Goal: Task Accomplishment & Management: Use online tool/utility

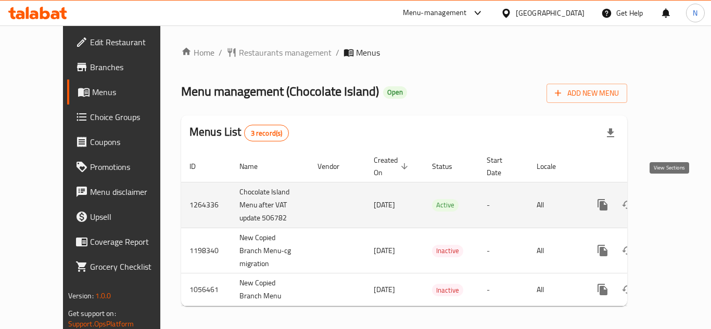
click at [679, 194] on link "enhanced table" at bounding box center [677, 205] width 25 height 25
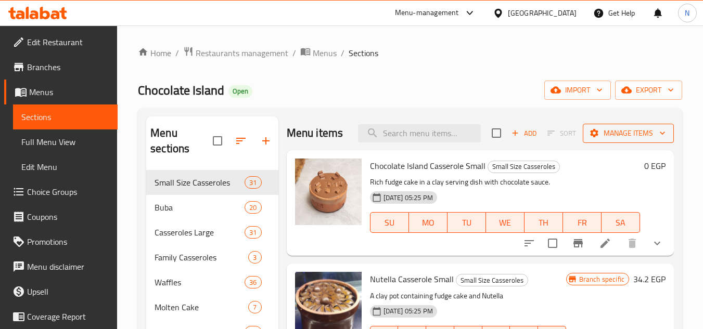
click at [600, 138] on span "Manage items" at bounding box center [628, 133] width 74 height 13
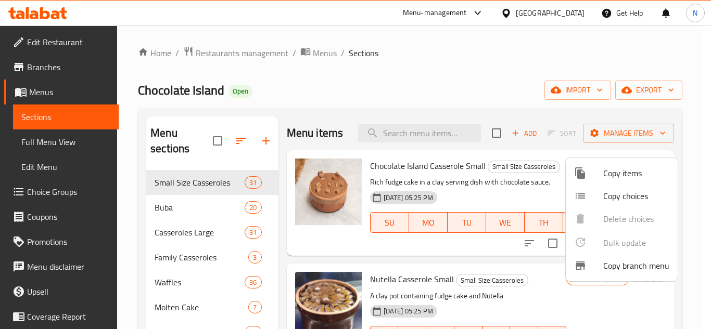
click at [622, 264] on span "Copy branch menu" at bounding box center [636, 266] width 66 height 12
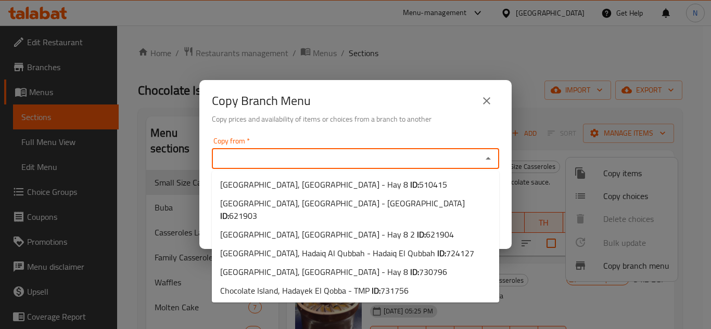
click at [425, 161] on input "Copy from   *" at bounding box center [347, 158] width 264 height 15
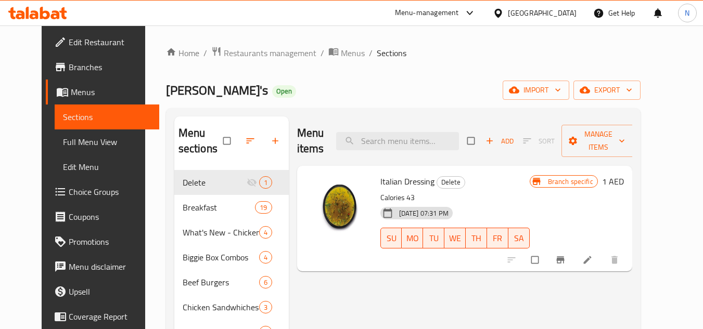
click at [418, 155] on div "Menu items Add Sort Manage items" at bounding box center [464, 141] width 335 height 49
click at [416, 148] on input "search" at bounding box center [397, 141] width 123 height 18
paste input "Caesar"
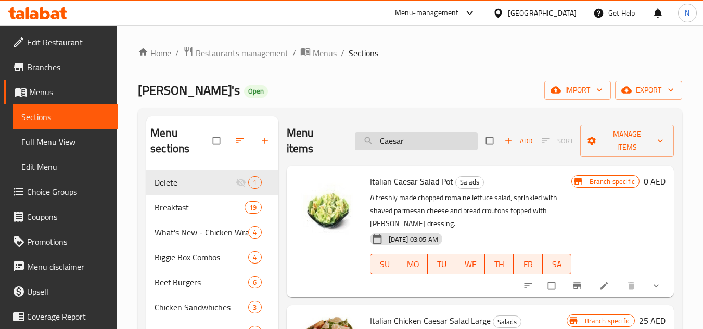
click at [399, 137] on input "Caesar" at bounding box center [416, 141] width 123 height 18
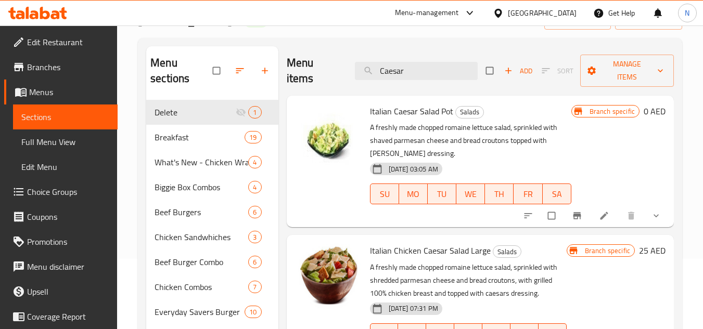
scroll to position [52, 0]
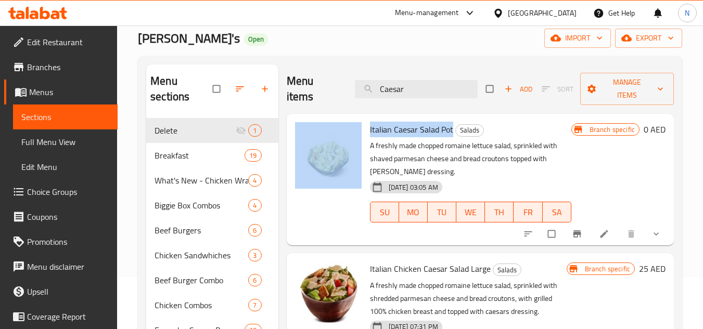
drag, startPoint x: 453, startPoint y: 128, endPoint x: 363, endPoint y: 136, distance: 90.4
click at [363, 136] on div "Italian Caesar Salad Pot Salads A freshly made chopped romaine lettuce salad, s…" at bounding box center [480, 179] width 379 height 123
copy div "Italian Caesar Salad Pot"
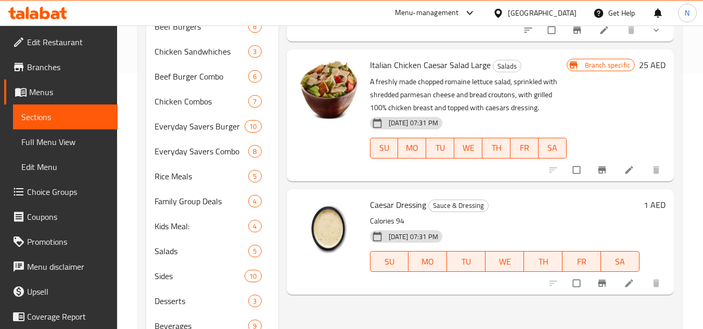
scroll to position [156, 0]
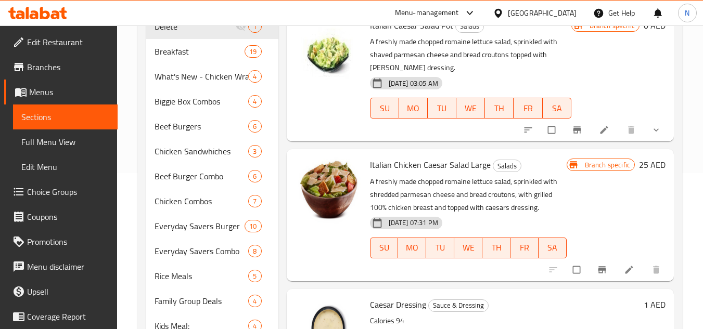
click at [398, 167] on span "Italian Chicken Caesar Salad Large" at bounding box center [430, 165] width 121 height 16
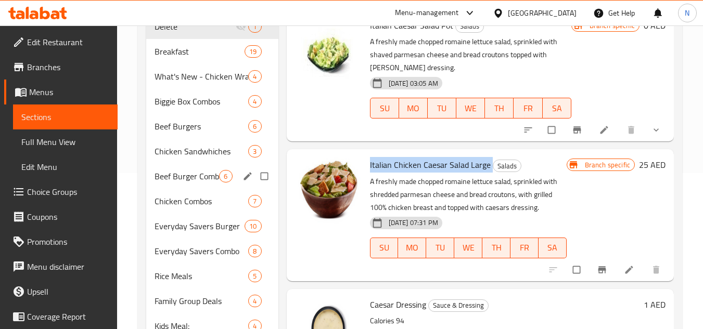
copy h6 "Italian Chicken Caesar Salad Large"
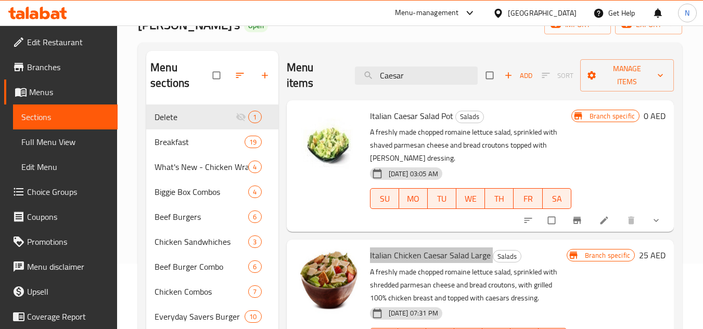
scroll to position [0, 0]
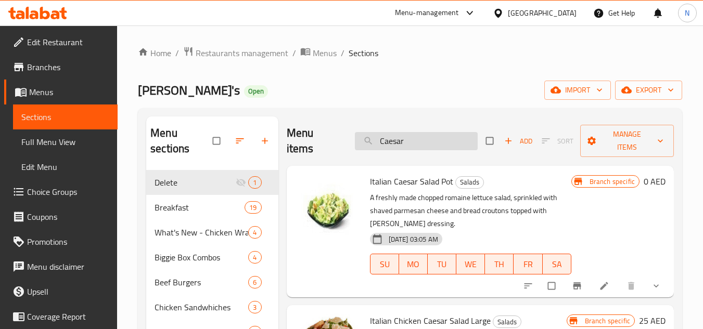
click at [385, 139] on input "Caesar" at bounding box center [416, 141] width 123 height 18
paste input "stack"
click at [385, 139] on input "Caesar" at bounding box center [416, 141] width 123 height 18
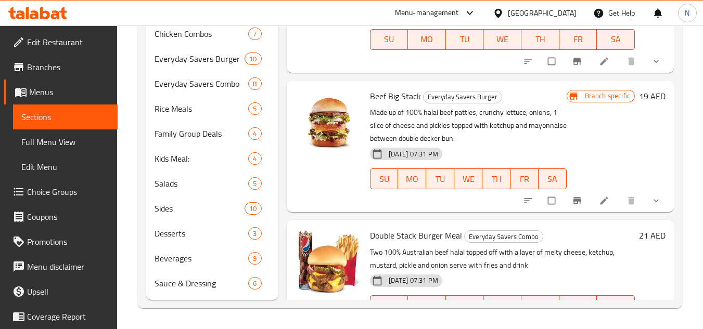
scroll to position [371, 0]
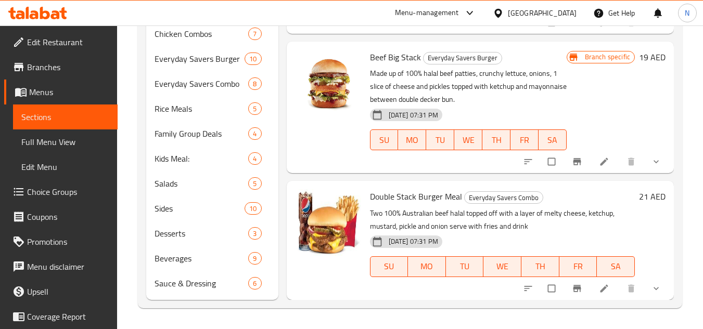
type input "stack"
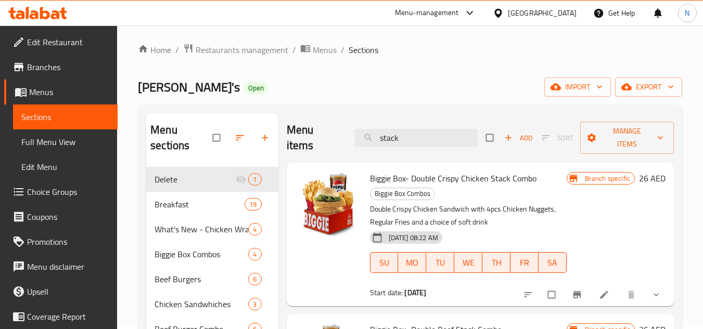
scroll to position [0, 0]
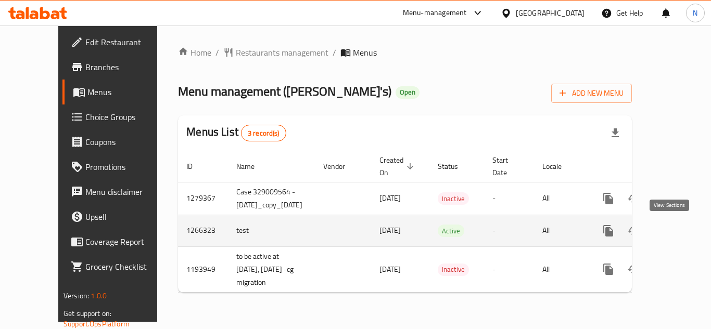
click at [677, 236] on icon "enhanced table" at bounding box center [683, 231] width 12 height 12
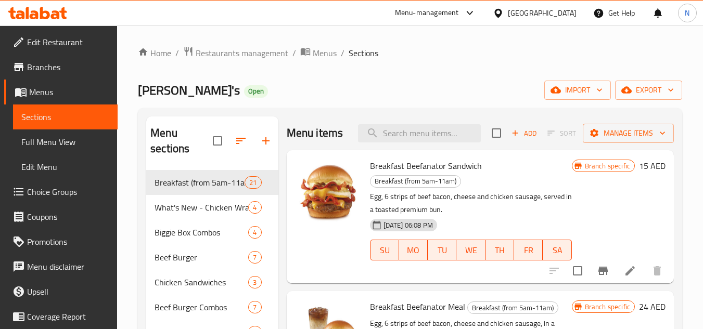
click at [398, 129] on div "Menu items Add Sort Manage items" at bounding box center [480, 134] width 387 height 34
click at [398, 135] on input "search" at bounding box center [419, 133] width 123 height 18
paste input "9543"
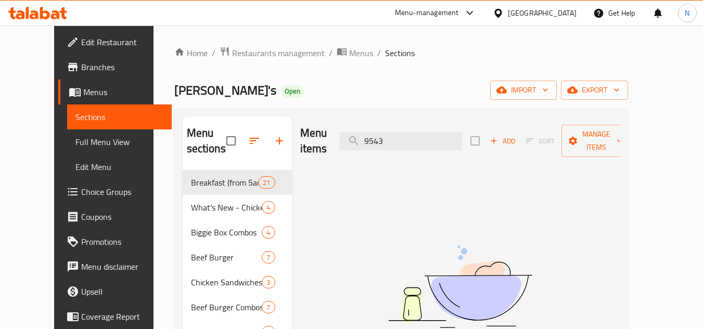
click at [434, 143] on div "Menu items 9543 Add Sort Manage items" at bounding box center [460, 141] width 320 height 49
click at [434, 142] on input "9543" at bounding box center [400, 141] width 123 height 18
click at [435, 136] on input "9543" at bounding box center [400, 141] width 123 height 18
paste input "Italian sauc"
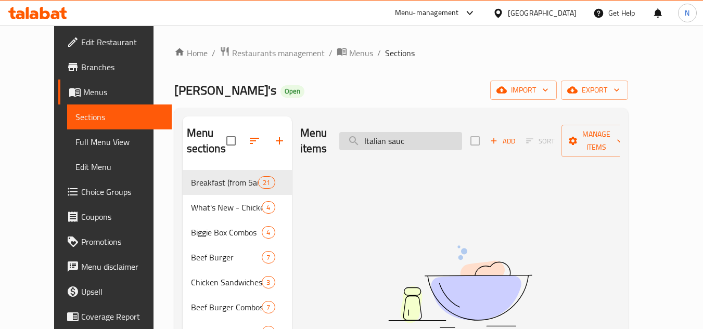
click at [435, 136] on input "Italian sauc" at bounding box center [400, 141] width 123 height 18
drag, startPoint x: 407, startPoint y: 134, endPoint x: 288, endPoint y: 142, distance: 119.4
click at [300, 142] on div "Menu items Italian sauc Add Sort Manage items" at bounding box center [460, 141] width 320 height 49
click at [434, 132] on input "Italian sauc" at bounding box center [400, 141] width 123 height 18
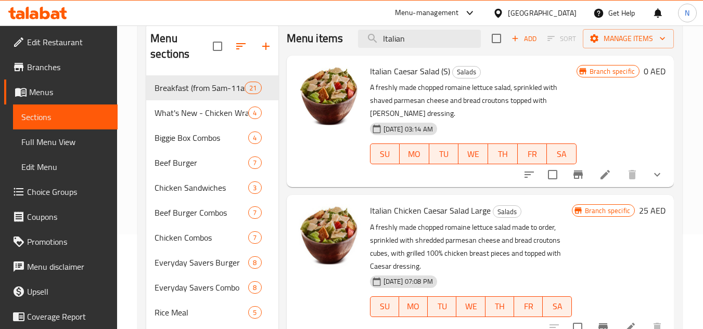
scroll to position [91, 0]
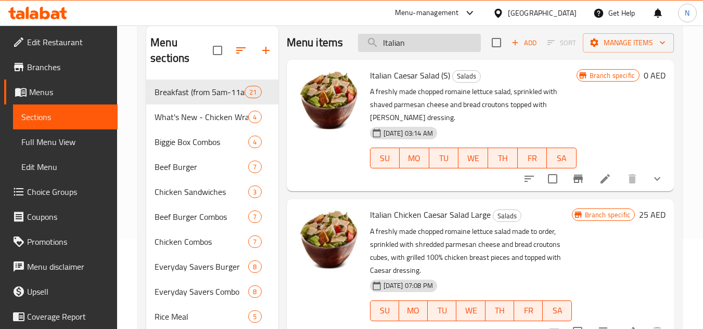
click at [418, 42] on input "Italian" at bounding box center [419, 43] width 123 height 18
paste input "Caesar"
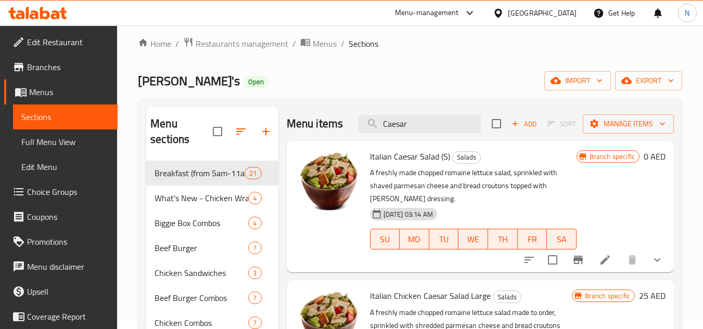
scroll to position [0, 0]
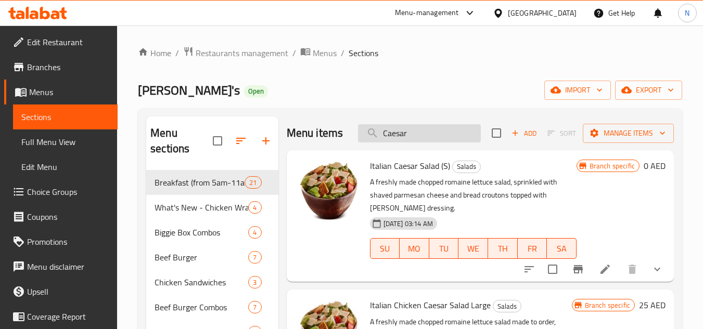
click at [384, 133] on input "Caesar" at bounding box center [419, 133] width 123 height 18
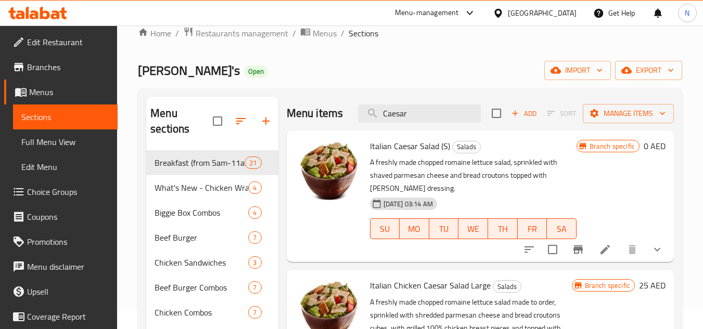
scroll to position [52, 0]
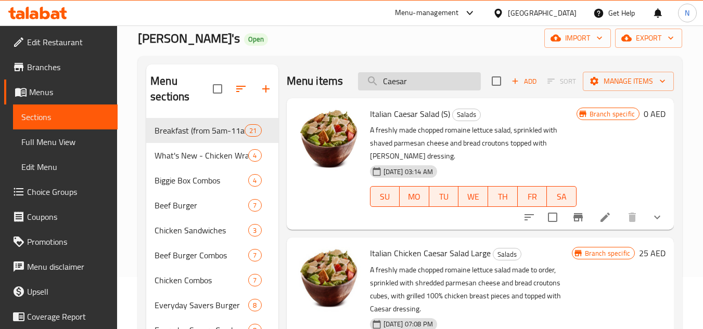
click at [394, 84] on input "Caesar" at bounding box center [419, 81] width 123 height 18
paste input "Big stack"
click at [394, 84] on input "Big stack" at bounding box center [419, 81] width 123 height 18
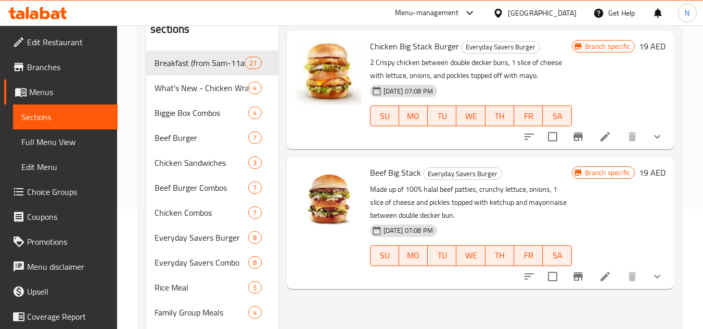
scroll to position [104, 0]
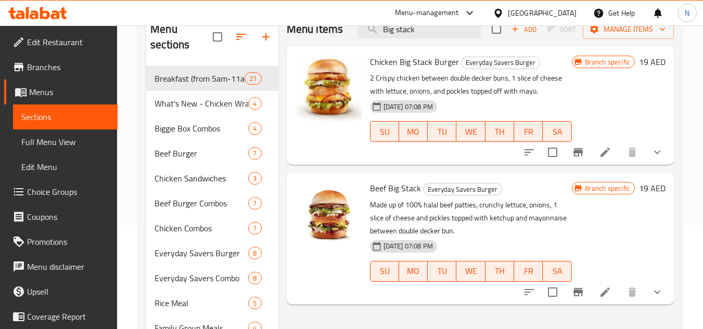
type input "Big stack"
click at [653, 160] on button "show more" at bounding box center [657, 152] width 25 height 25
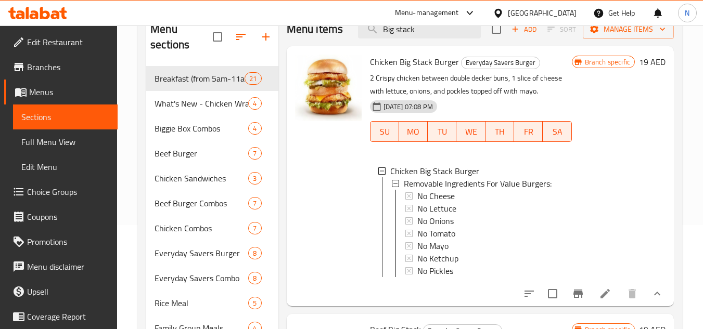
click at [651, 299] on icon "show more" at bounding box center [657, 294] width 12 height 12
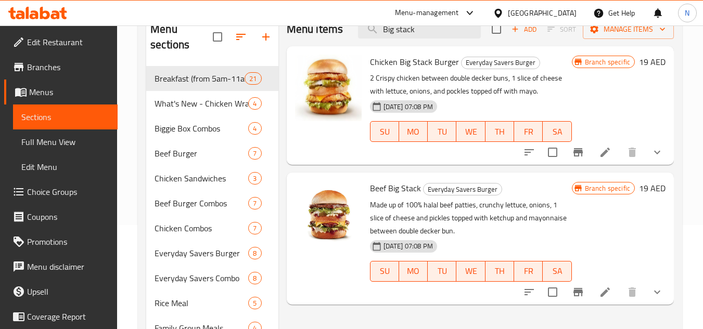
click at [662, 292] on icon "show more" at bounding box center [657, 292] width 12 height 12
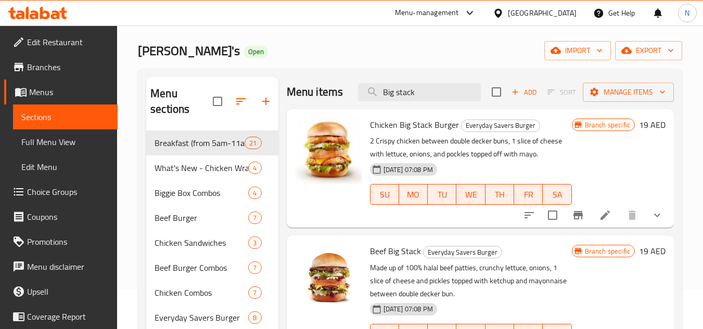
scroll to position [39, 0]
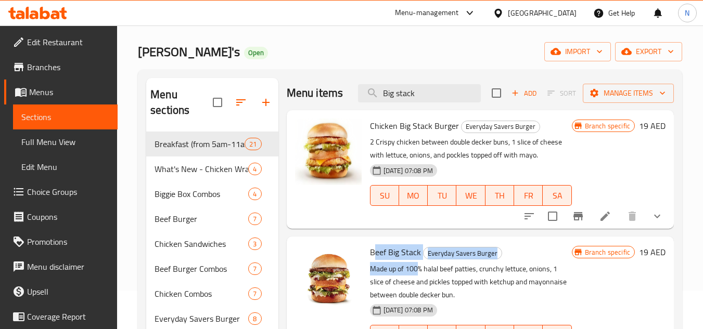
drag, startPoint x: 375, startPoint y: 234, endPoint x: 419, endPoint y: 250, distance: 47.6
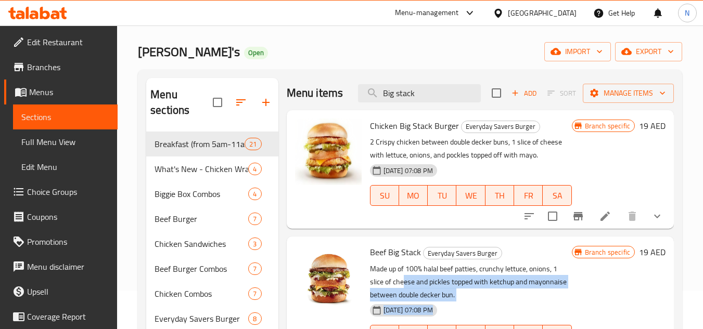
drag, startPoint x: 456, startPoint y: 280, endPoint x: 403, endPoint y: 266, distance: 55.3
click at [452, 272] on p "Made up of 100% halal beef patties, crunchy lettuce, onions, 1 slice of cheese …" at bounding box center [471, 282] width 202 height 39
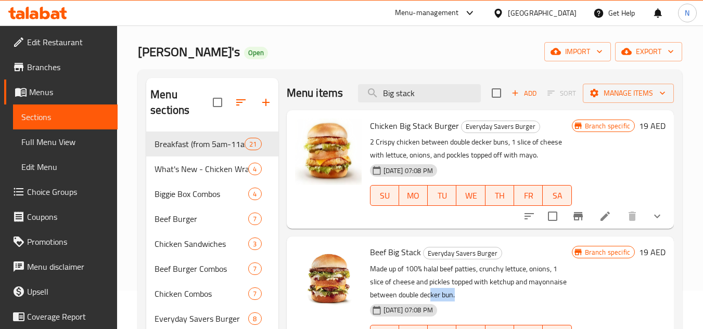
drag, startPoint x: 432, startPoint y: 274, endPoint x: 466, endPoint y: 275, distance: 33.8
click at [466, 275] on p "Made up of 100% halal beef patties, crunchy lettuce, onions, 1 slice of cheese …" at bounding box center [471, 282] width 202 height 39
click at [465, 275] on p "Made up of 100% halal beef patties, crunchy lettuce, onions, 1 slice of cheese …" at bounding box center [471, 282] width 202 height 39
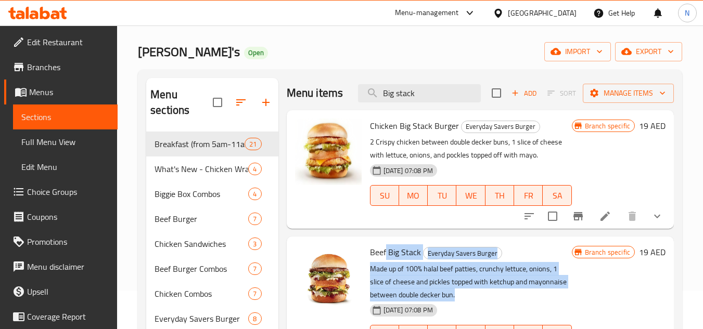
drag, startPoint x: 457, startPoint y: 276, endPoint x: 386, endPoint y: 236, distance: 81.8
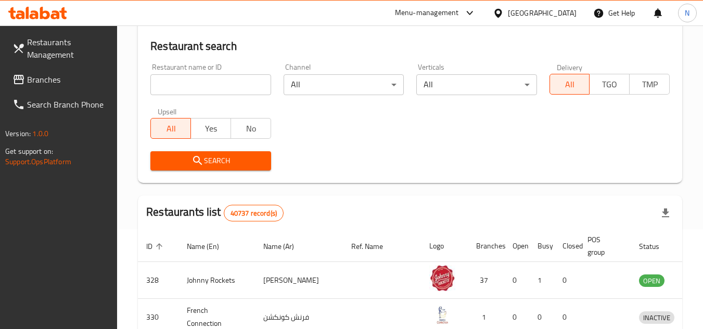
scroll to position [104, 0]
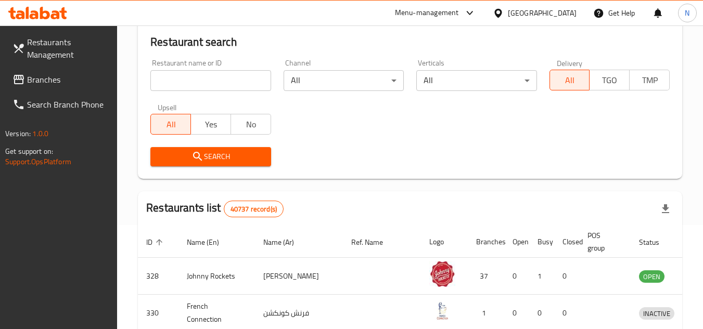
click at [185, 74] on input "search" at bounding box center [210, 80] width 120 height 21
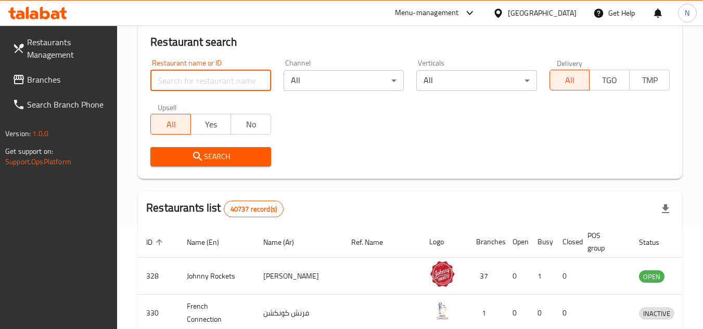
paste input "683102"
type input "683102"
click button "Search" at bounding box center [210, 156] width 120 height 19
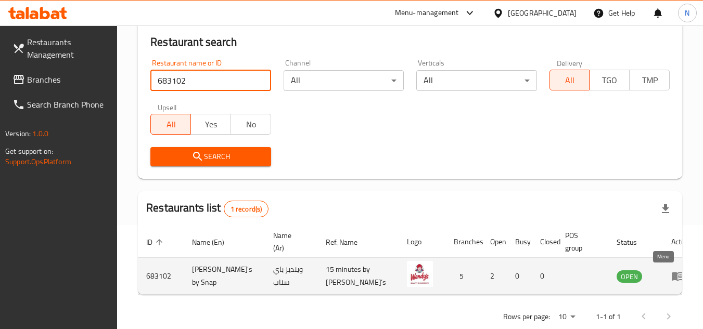
click at [672, 281] on icon "enhanced table" at bounding box center [677, 277] width 11 height 9
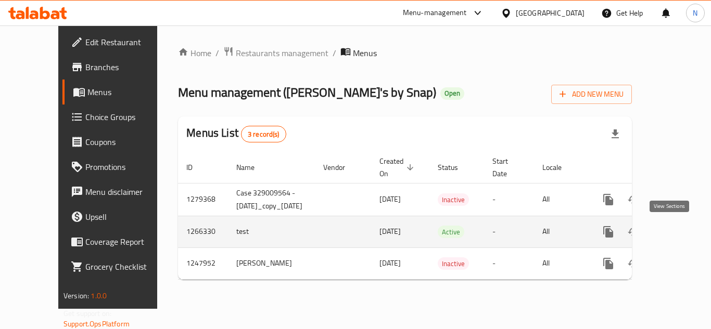
click at [671, 230] on link "enhanced table" at bounding box center [683, 232] width 25 height 25
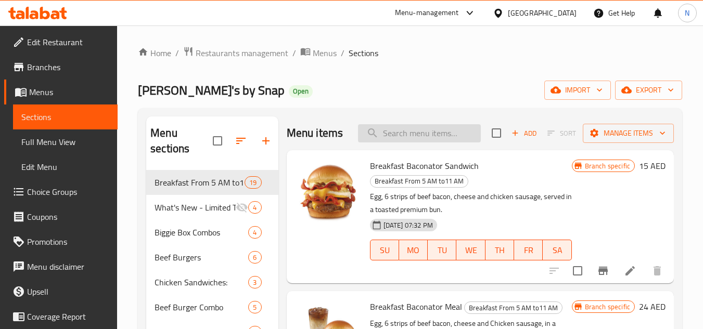
click at [423, 142] on input "search" at bounding box center [419, 133] width 123 height 18
paste input "683102"
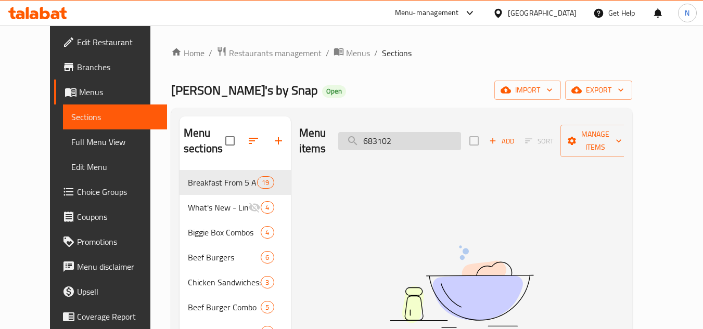
click at [441, 137] on input "683102" at bounding box center [399, 141] width 123 height 18
paste input "stack"
click at [441, 137] on input "stack" at bounding box center [399, 141] width 123 height 18
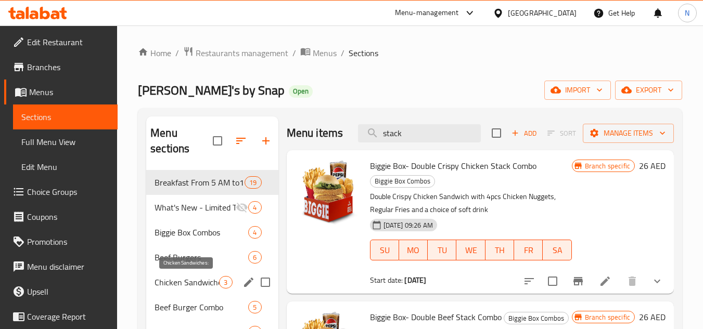
click at [160, 284] on span "Chicken Sandwiches:" at bounding box center [187, 282] width 65 height 12
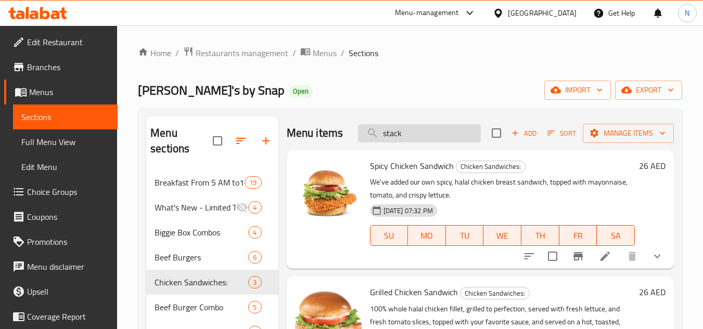
click at [422, 130] on input "stack" at bounding box center [419, 133] width 123 height 18
click at [422, 132] on input "stack" at bounding box center [419, 133] width 123 height 18
paste input "Caesar"
click at [422, 132] on input "Caesar" at bounding box center [419, 133] width 123 height 18
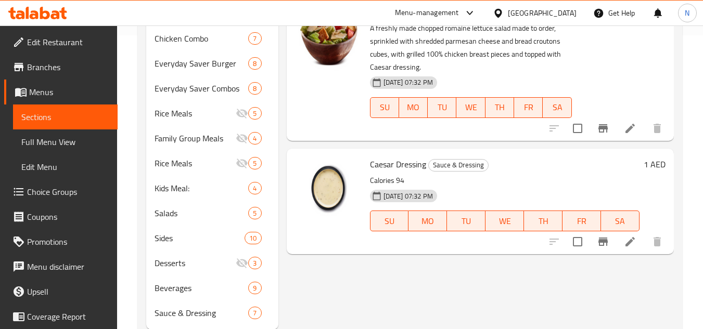
scroll to position [312, 0]
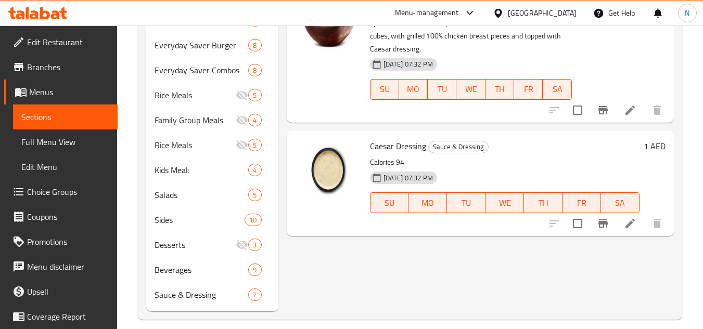
type input "Caesar"
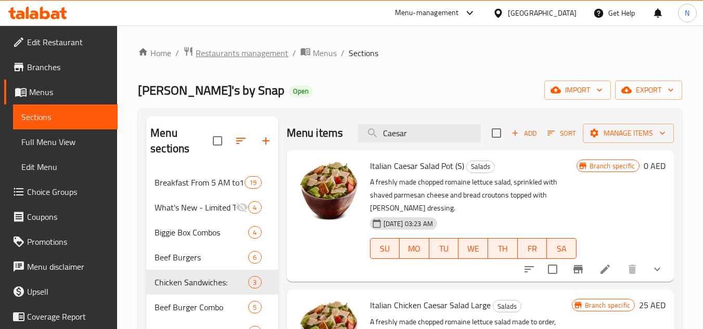
click at [252, 50] on span "Restaurants management" at bounding box center [242, 53] width 93 height 12
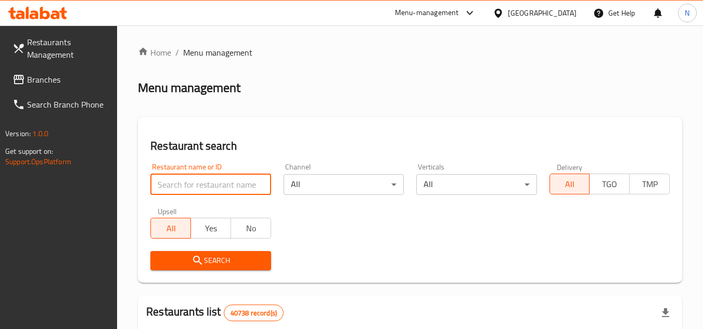
click at [183, 188] on input "search" at bounding box center [210, 184] width 120 height 21
paste input "9542"
type input "9542"
click button "Search" at bounding box center [210, 260] width 120 height 19
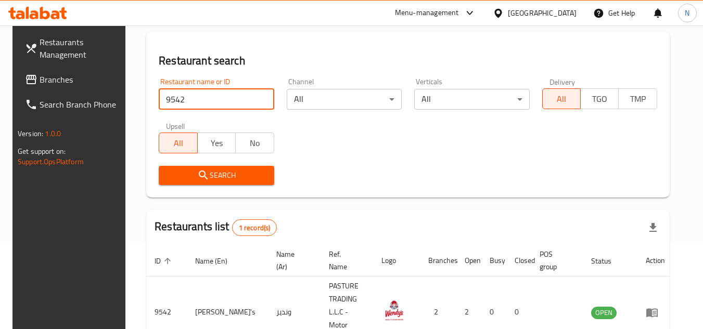
scroll to position [126, 0]
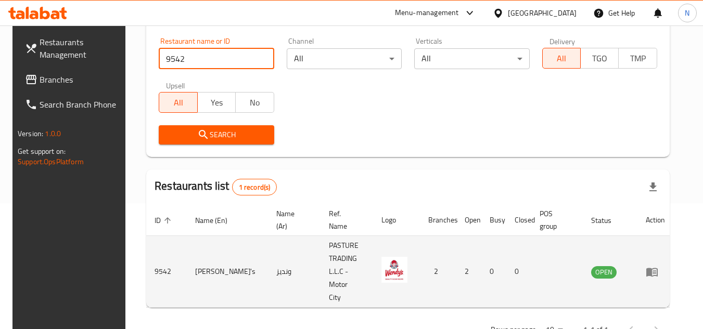
click at [656, 268] on icon "enhanced table" at bounding box center [651, 272] width 11 height 9
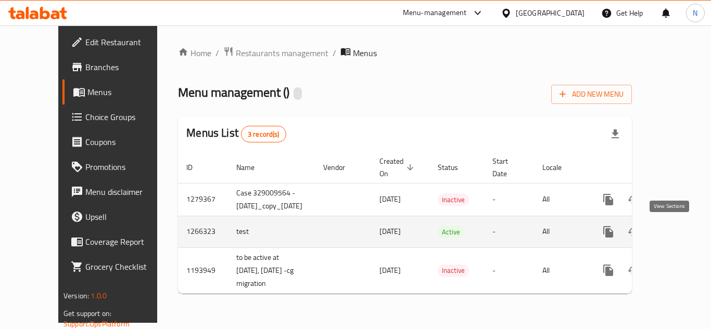
click at [671, 231] on link "enhanced table" at bounding box center [683, 232] width 25 height 25
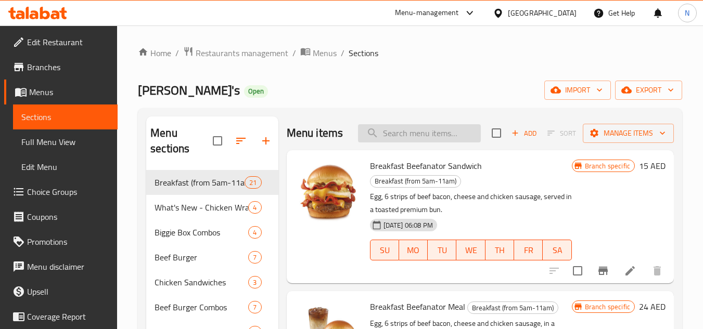
click at [414, 143] on input "search" at bounding box center [419, 133] width 123 height 18
paste input "Caesar"
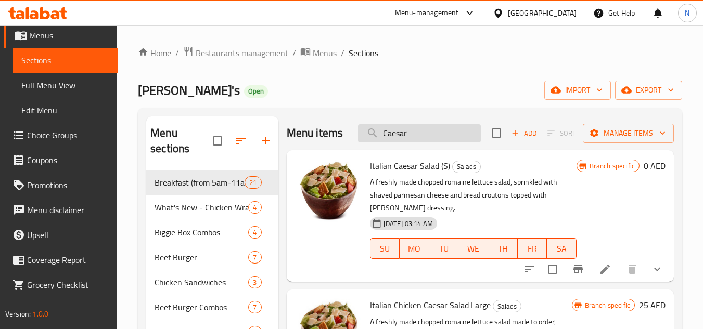
click at [396, 141] on input "Caesar" at bounding box center [419, 133] width 123 height 18
paste input "Italian Caesar salad"
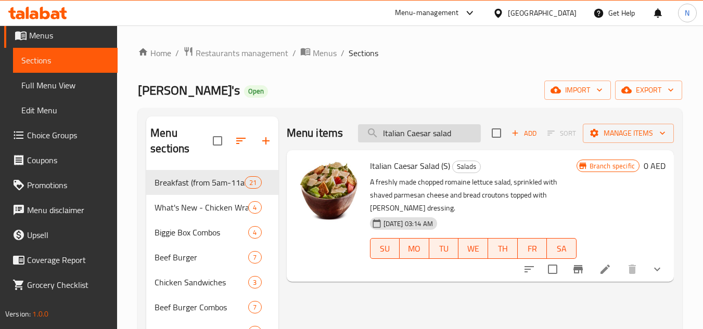
click at [418, 140] on input "Italian Caesar salad" at bounding box center [419, 133] width 123 height 18
paste input "stack"
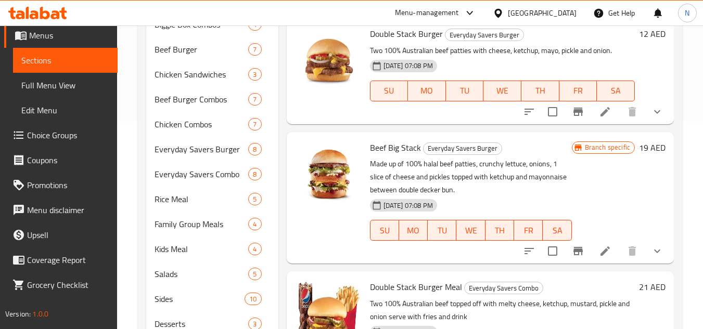
scroll to position [299, 0]
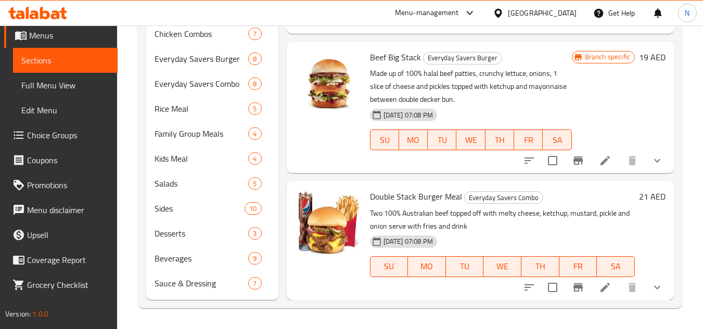
type input "stack"
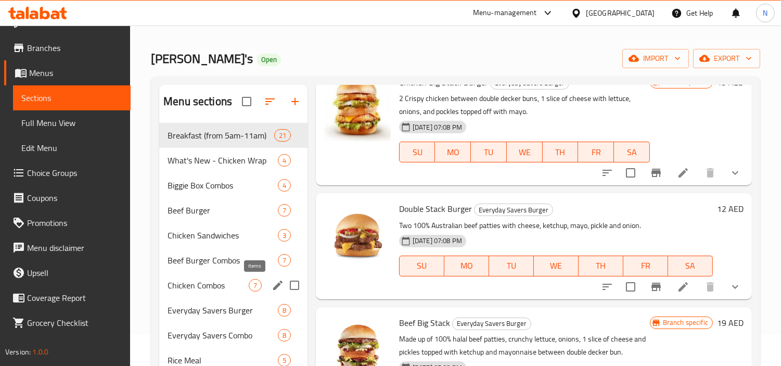
scroll to position [0, 0]
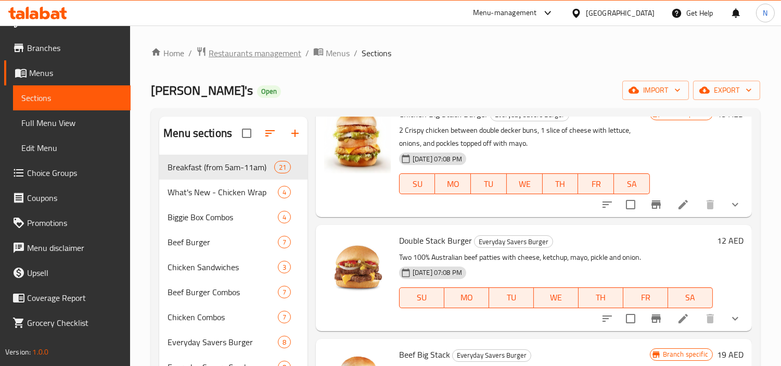
click at [262, 54] on span "Restaurants management" at bounding box center [255, 53] width 93 height 12
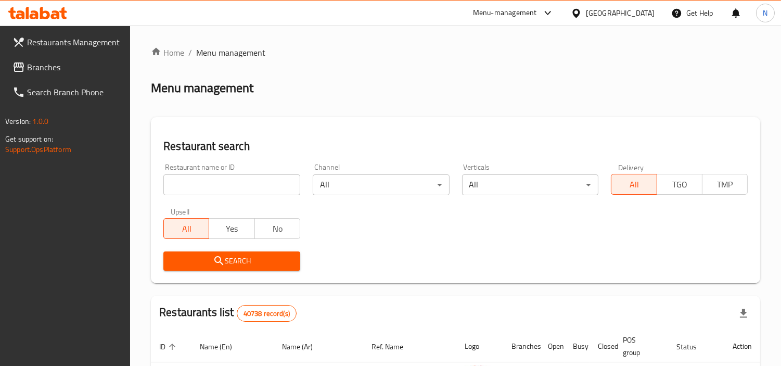
click at [279, 181] on input "search" at bounding box center [231, 184] width 137 height 21
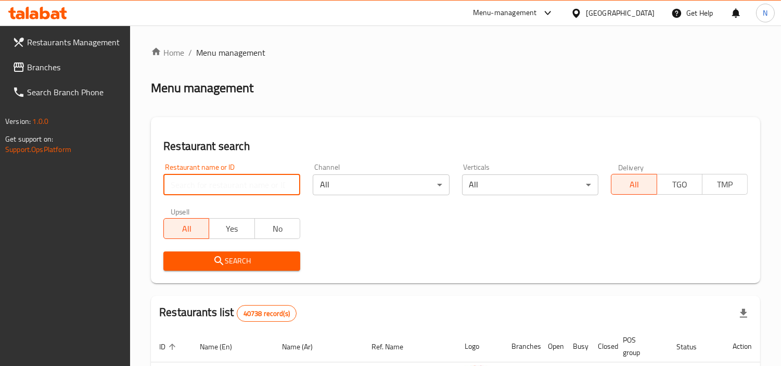
paste input "683102"
type input "683102"
click button "Search" at bounding box center [231, 260] width 137 height 19
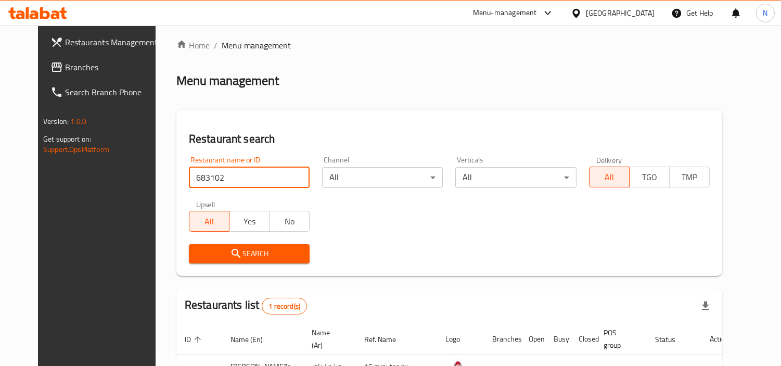
scroll to position [78, 0]
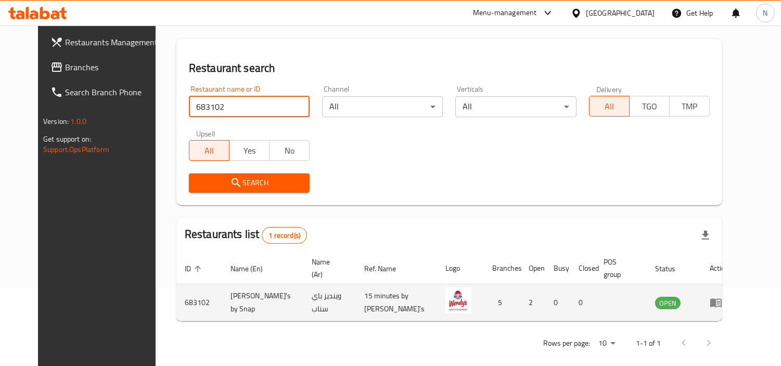
click at [710, 299] on icon "enhanced table" at bounding box center [715, 303] width 11 height 9
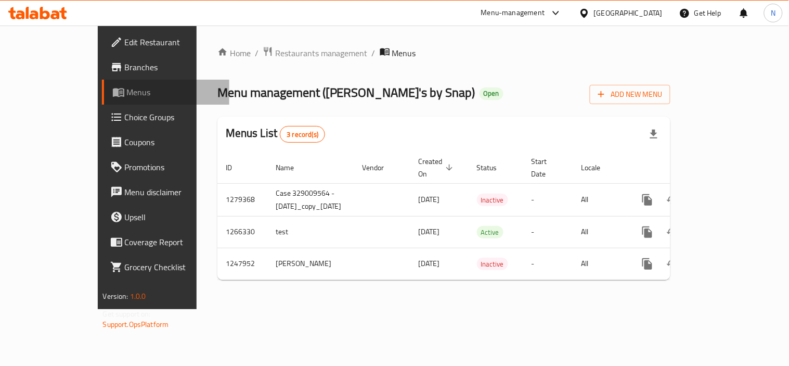
click at [127, 92] on span "Menus" at bounding box center [174, 92] width 94 height 12
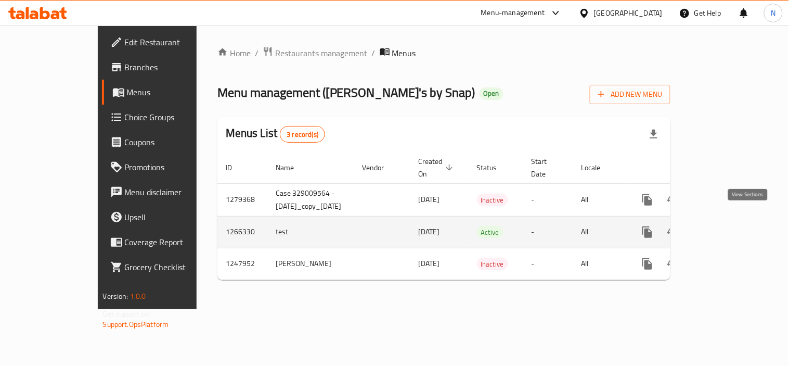
click at [710, 226] on icon "enhanced table" at bounding box center [723, 232] width 12 height 12
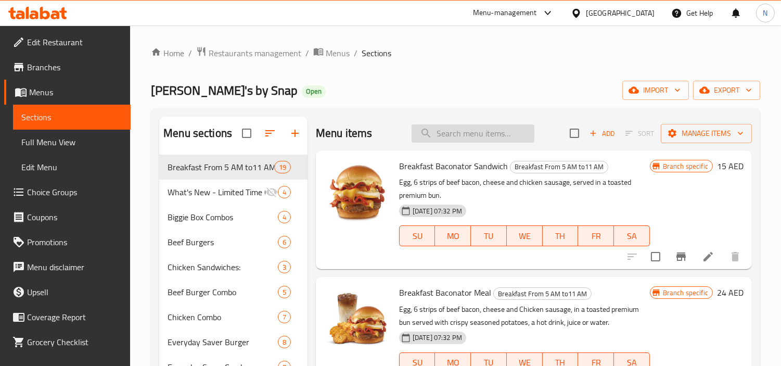
click at [449, 133] on input "search" at bounding box center [473, 133] width 123 height 18
paste input "stack"
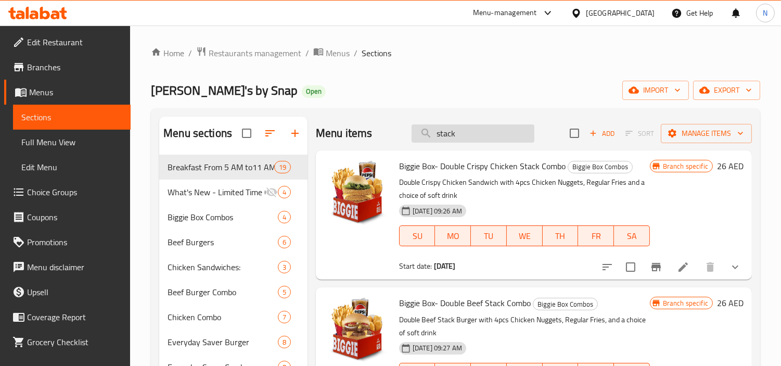
click at [456, 128] on input "stack" at bounding box center [473, 133] width 123 height 18
paste input "Caesar"
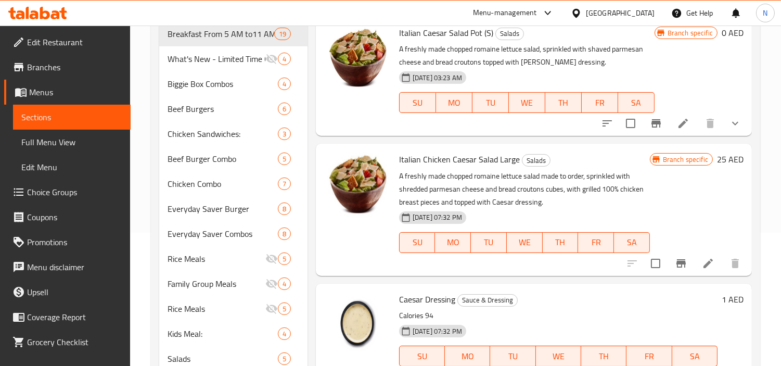
scroll to position [116, 0]
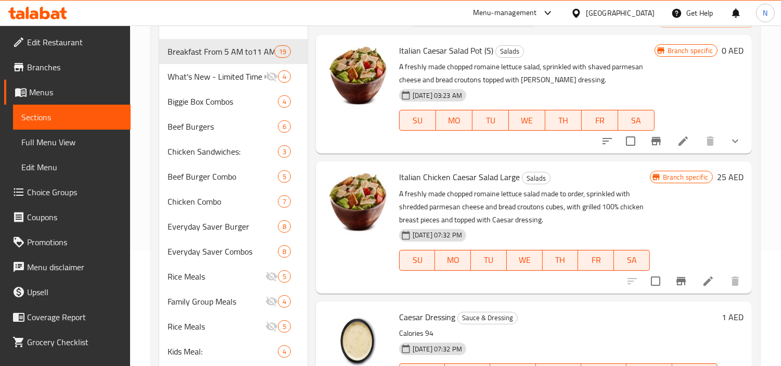
type input "Caesar"
